Goal: Find specific page/section: Find specific page/section

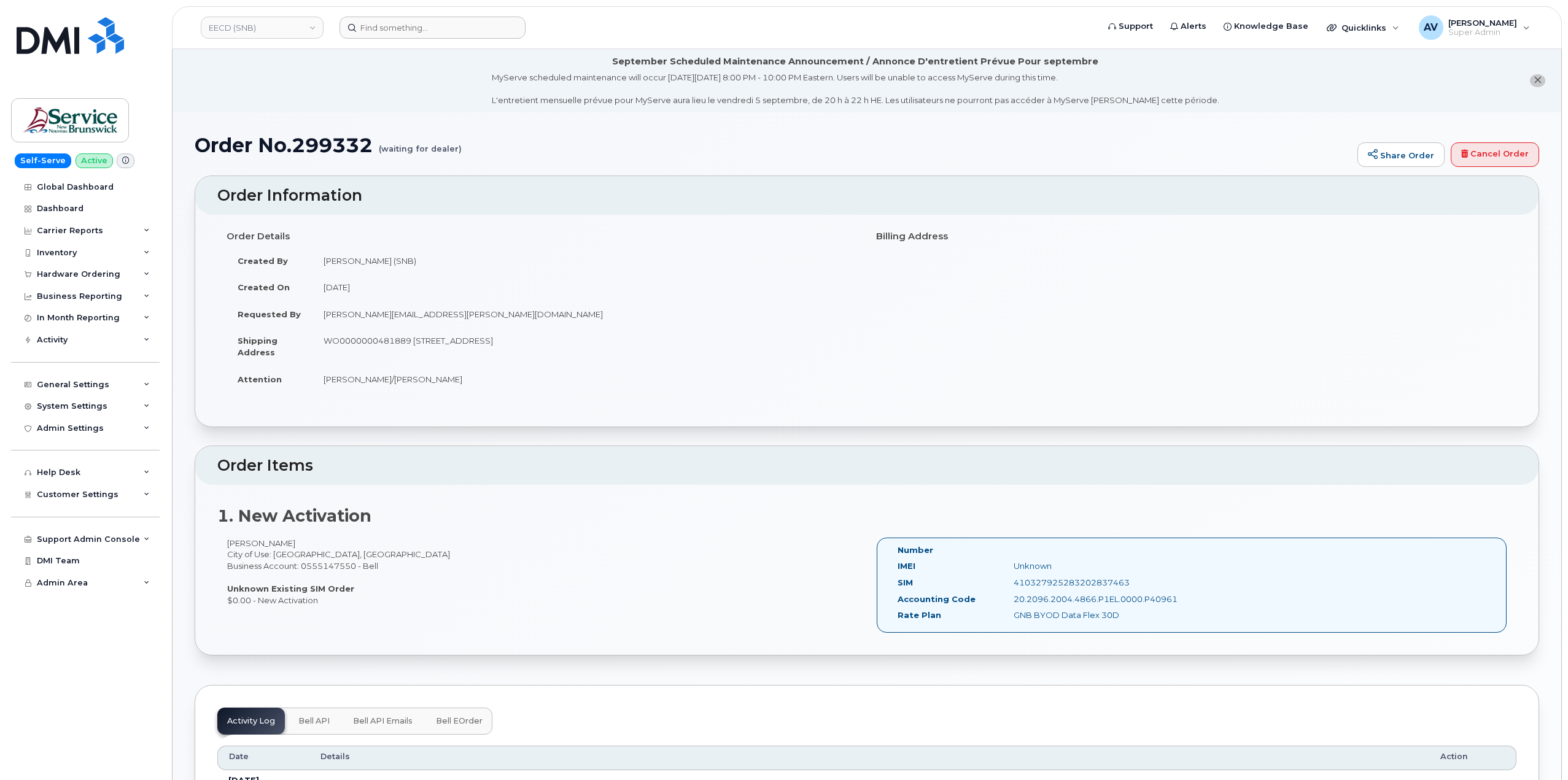
scroll to position [123, 0]
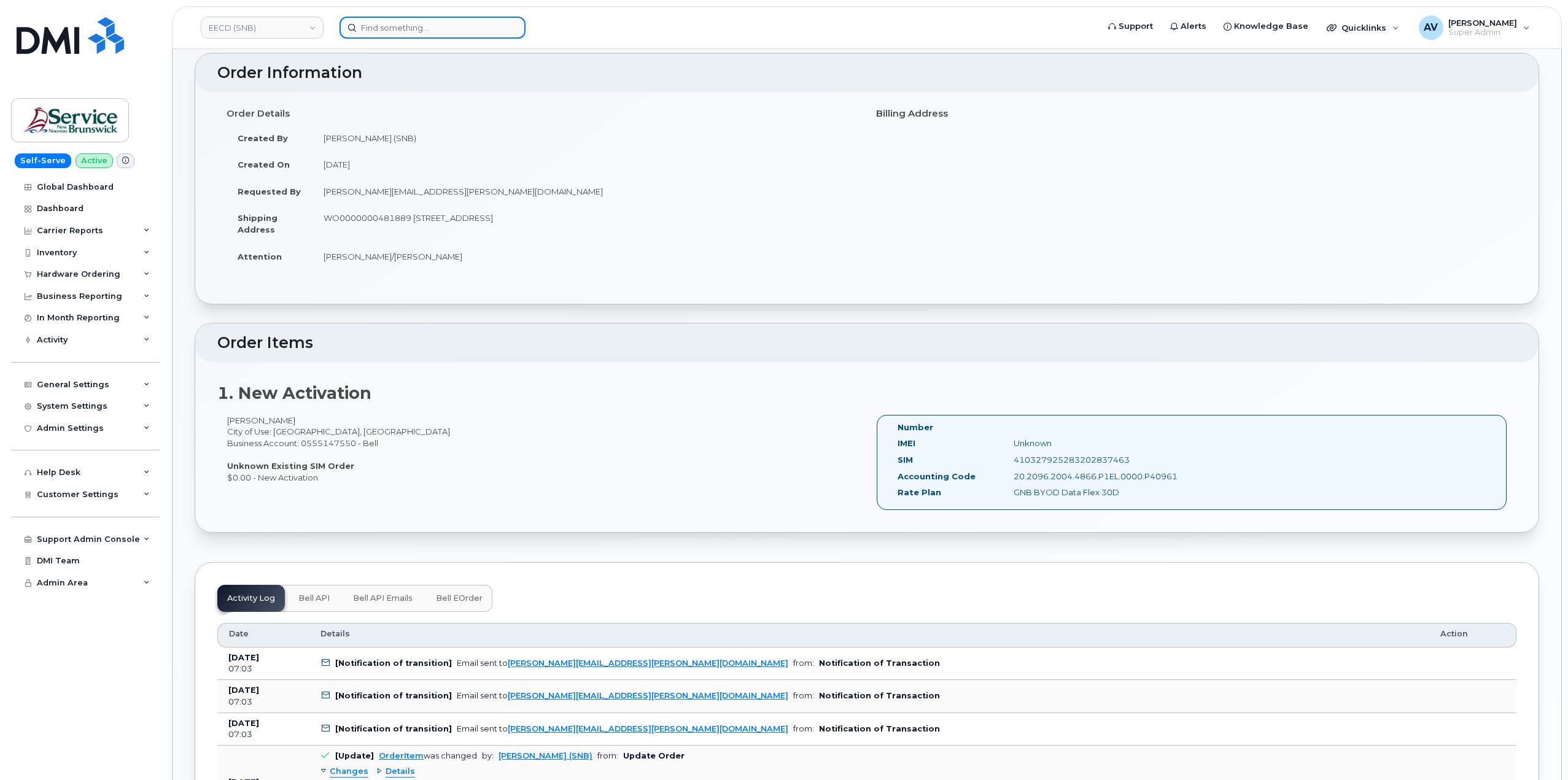
click at [397, 33] on input at bounding box center [433, 27] width 186 height 22
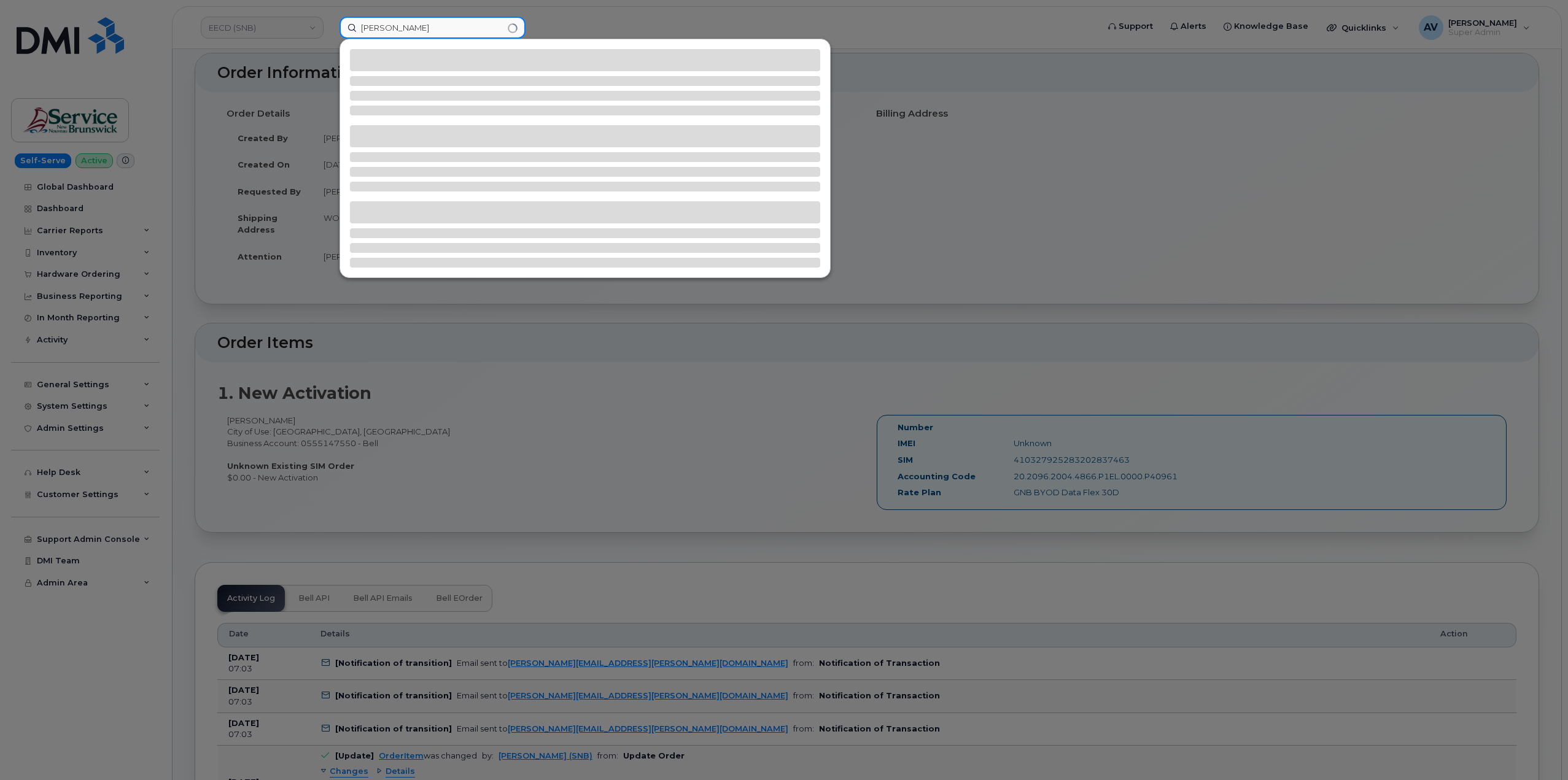
type input "simon daly"
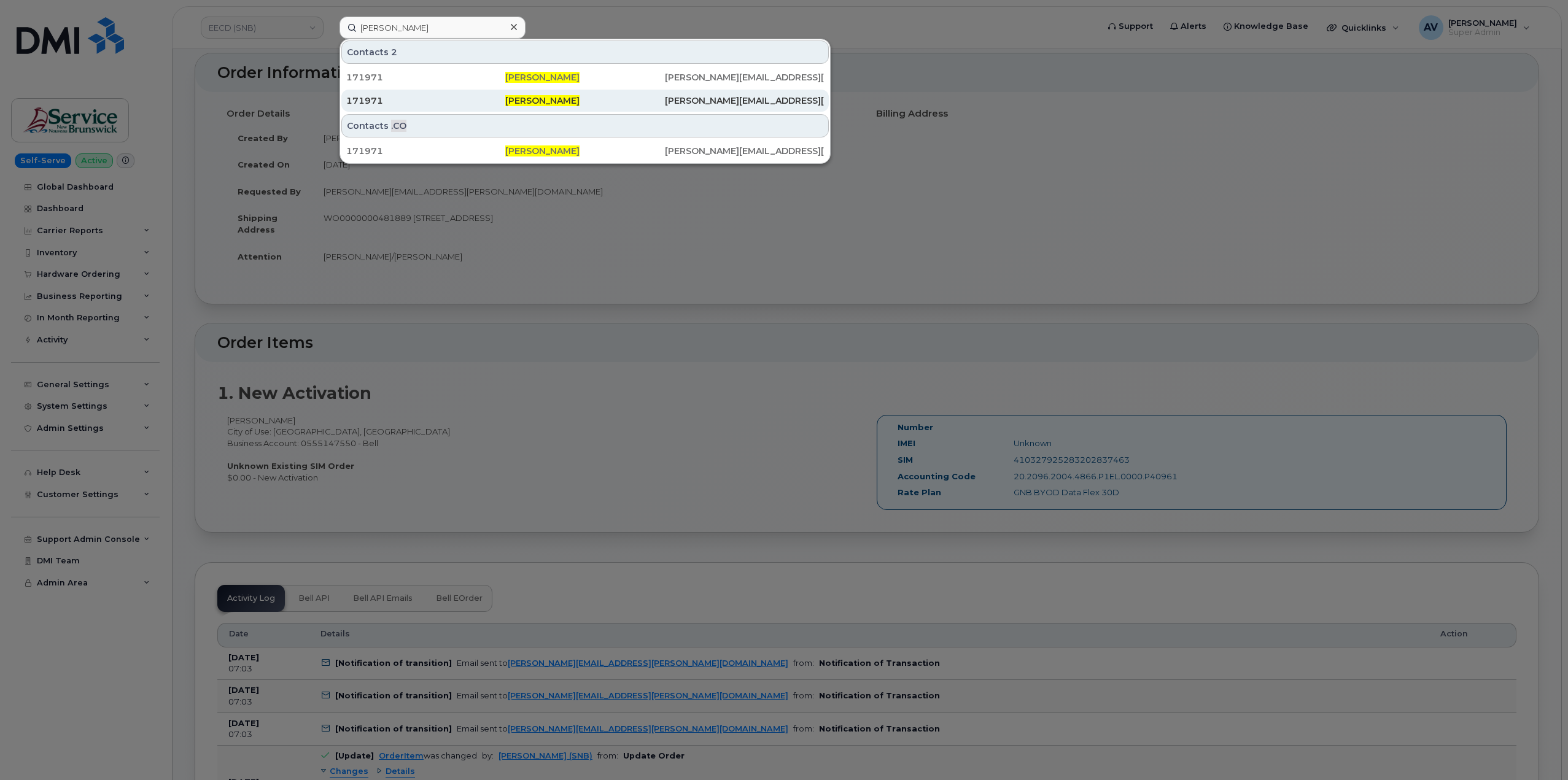
click at [464, 98] on div "171971" at bounding box center [425, 101] width 159 height 12
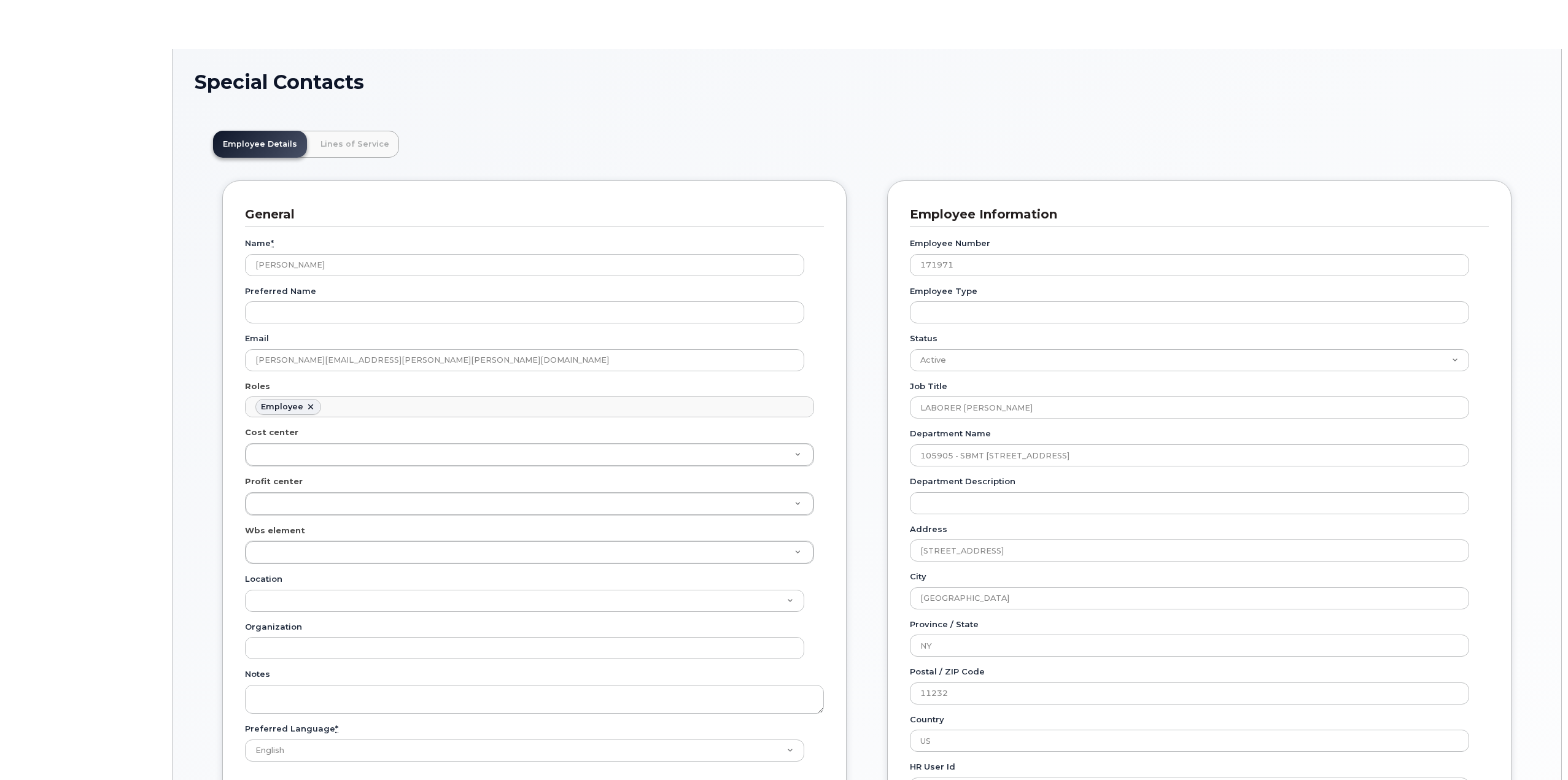
scroll to position [36, 0]
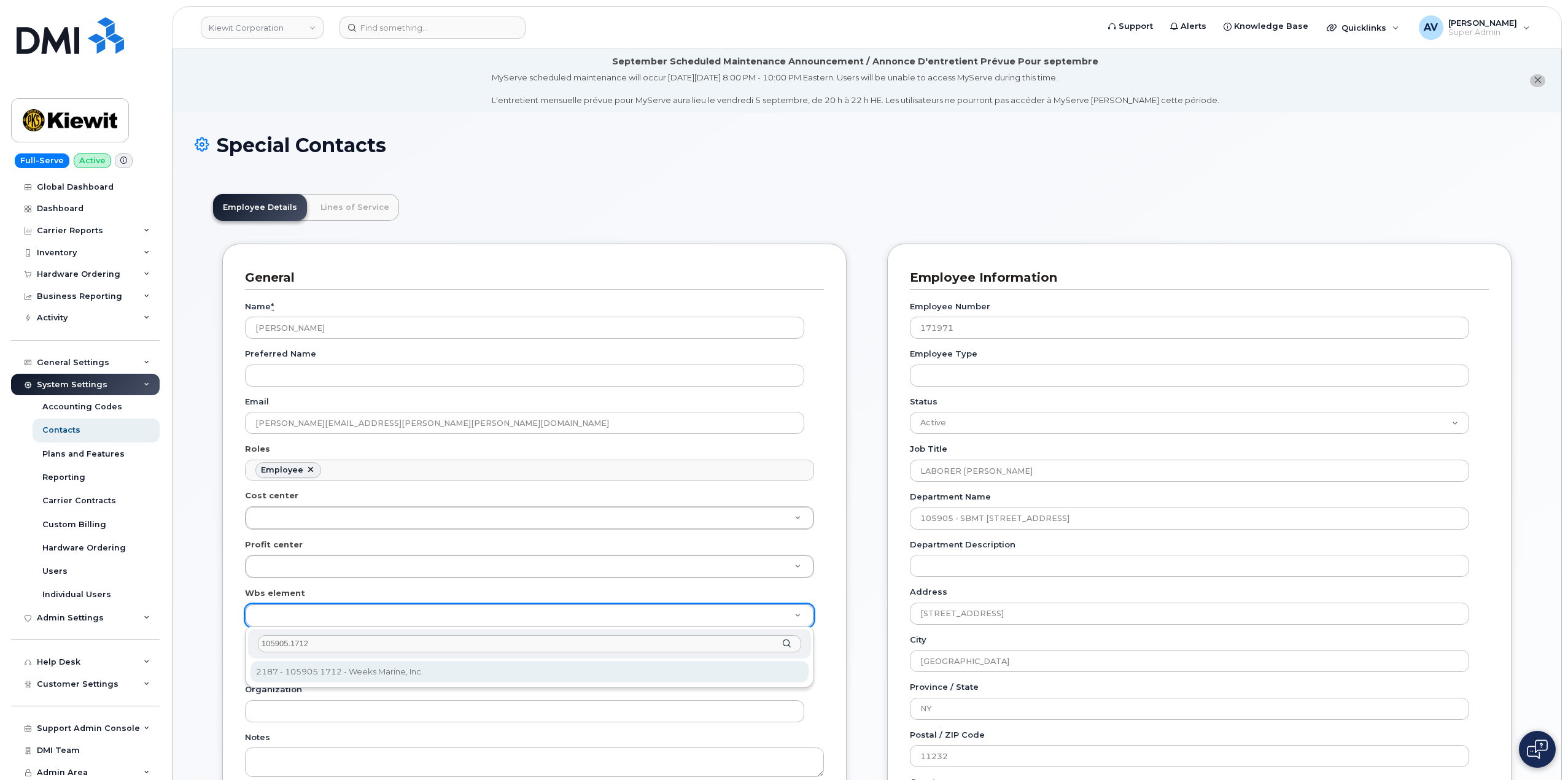
type input "105905.1712"
type input "29647644"
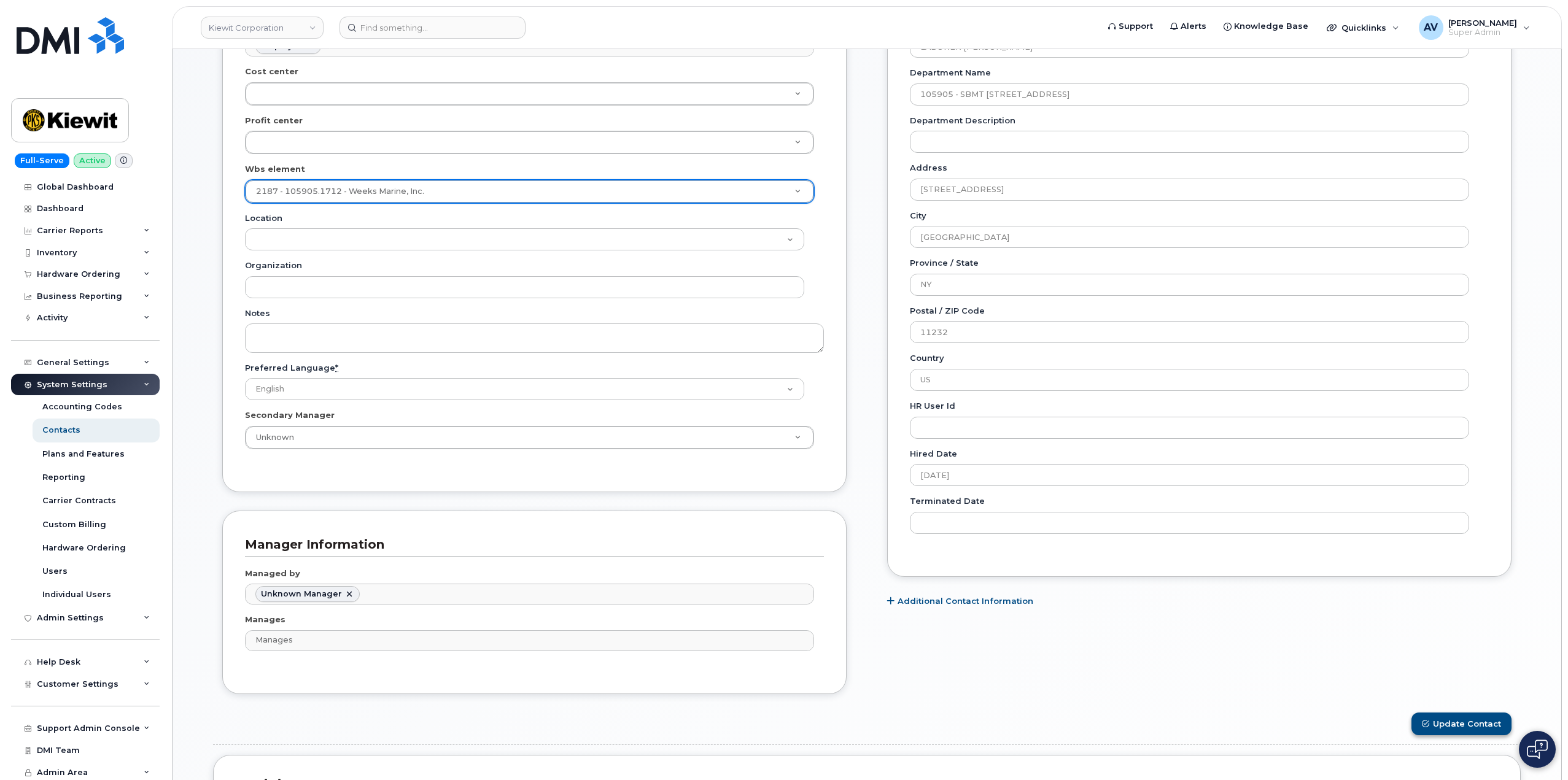
scroll to position [429, 0]
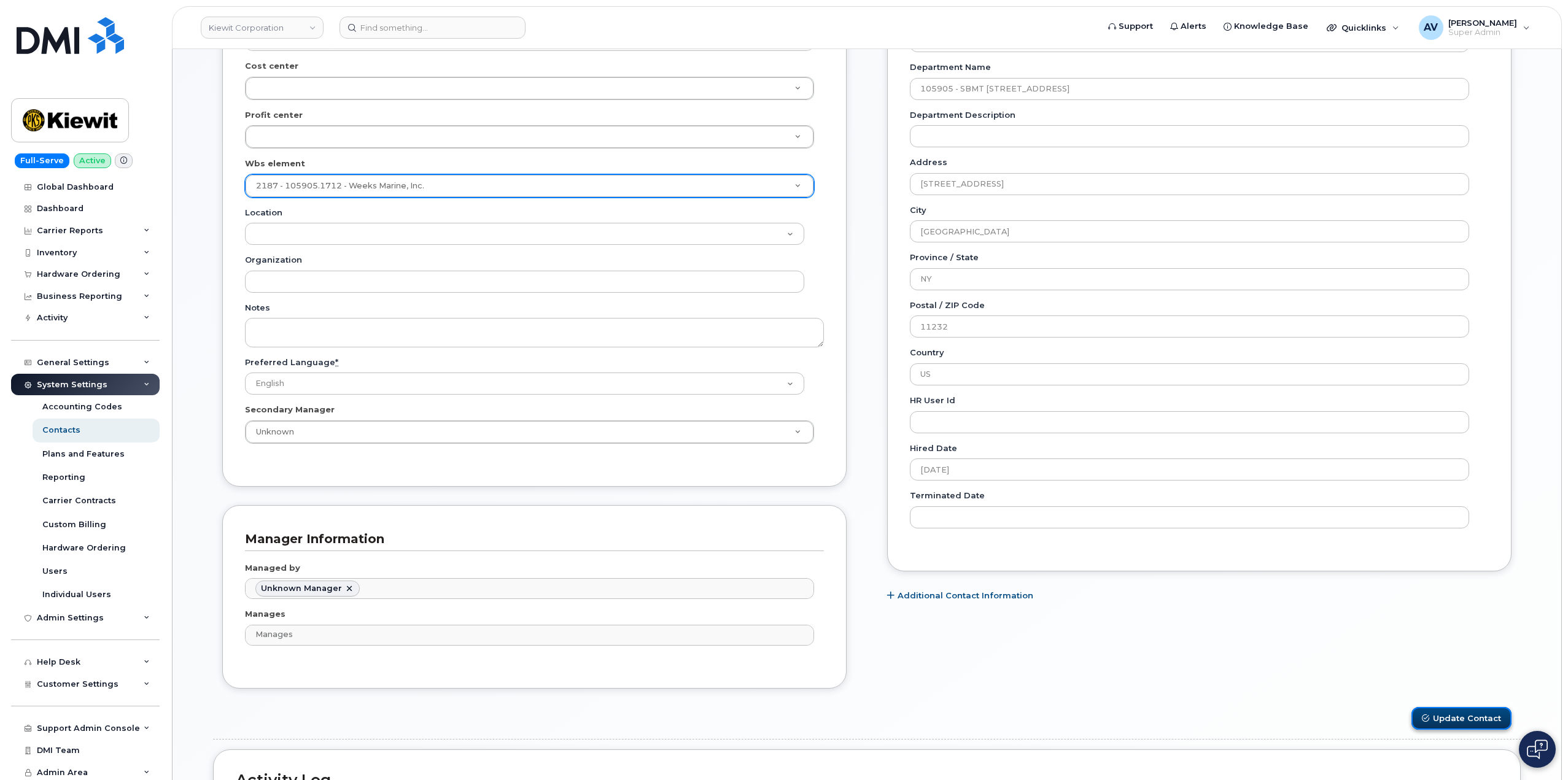
click at [1478, 712] on button "Update Contact" at bounding box center [1461, 718] width 100 height 23
